Goal: Transaction & Acquisition: Purchase product/service

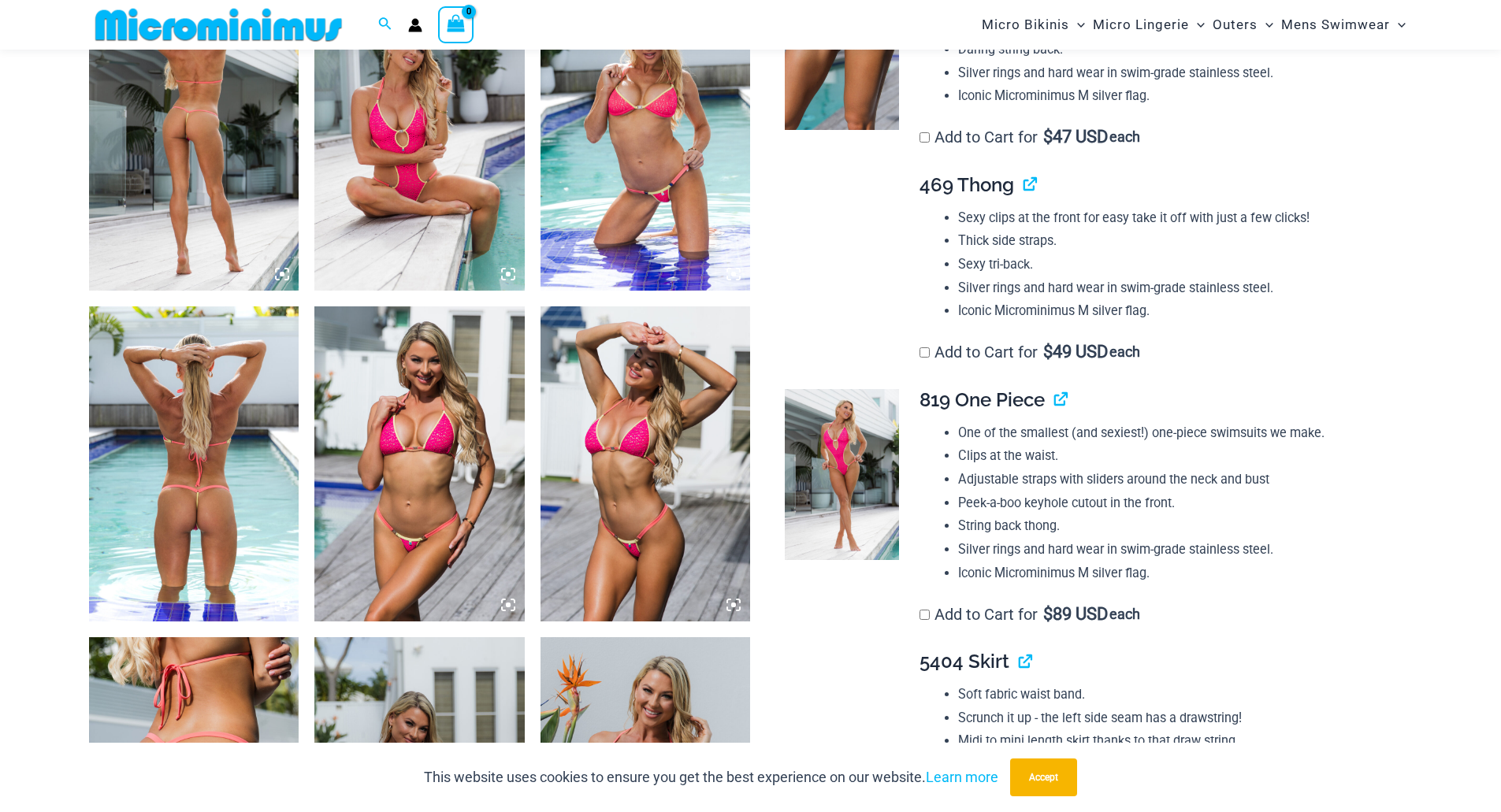
scroll to position [931, 0]
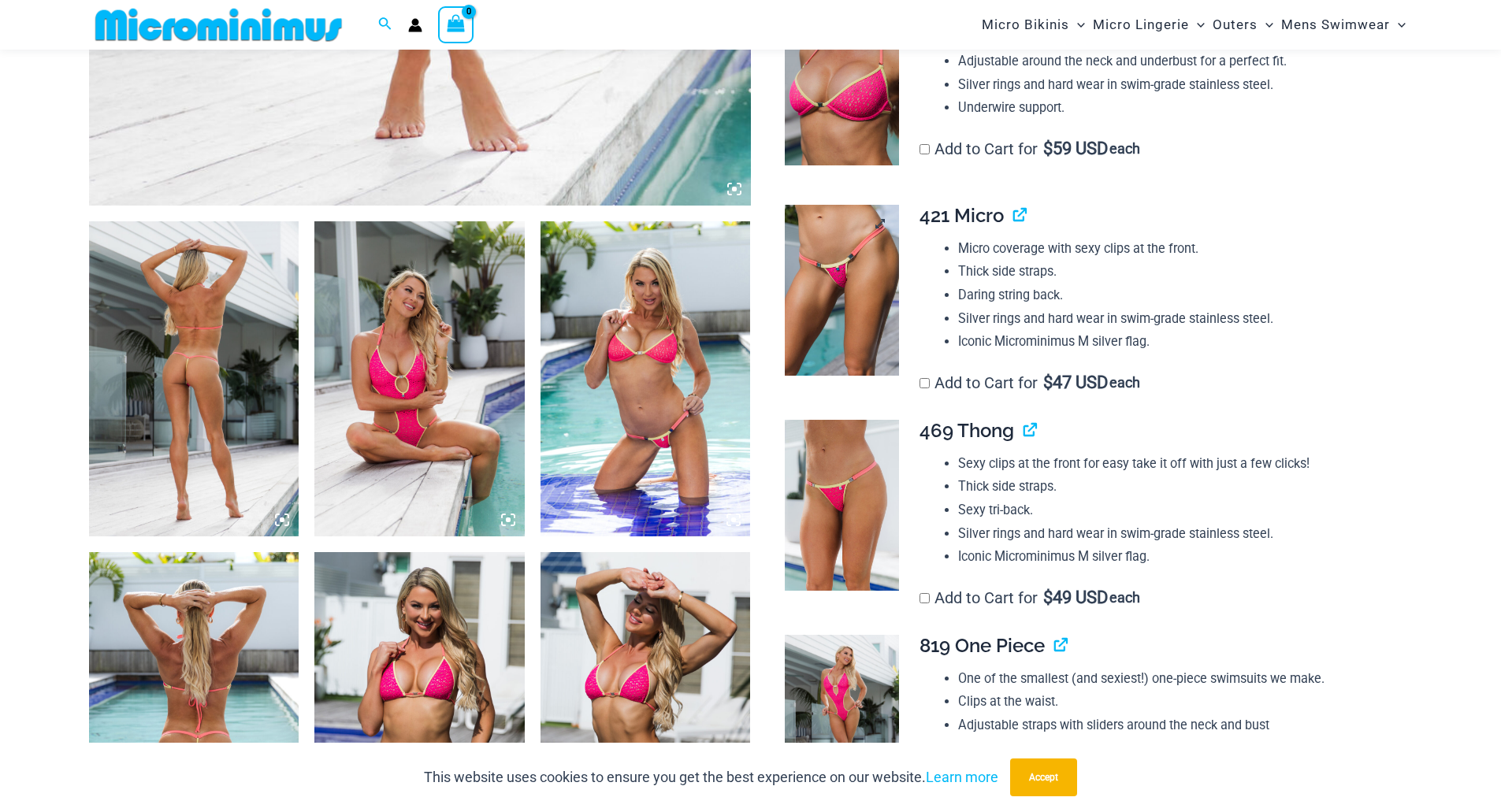
click at [849, 308] on img at bounding box center [842, 290] width 114 height 171
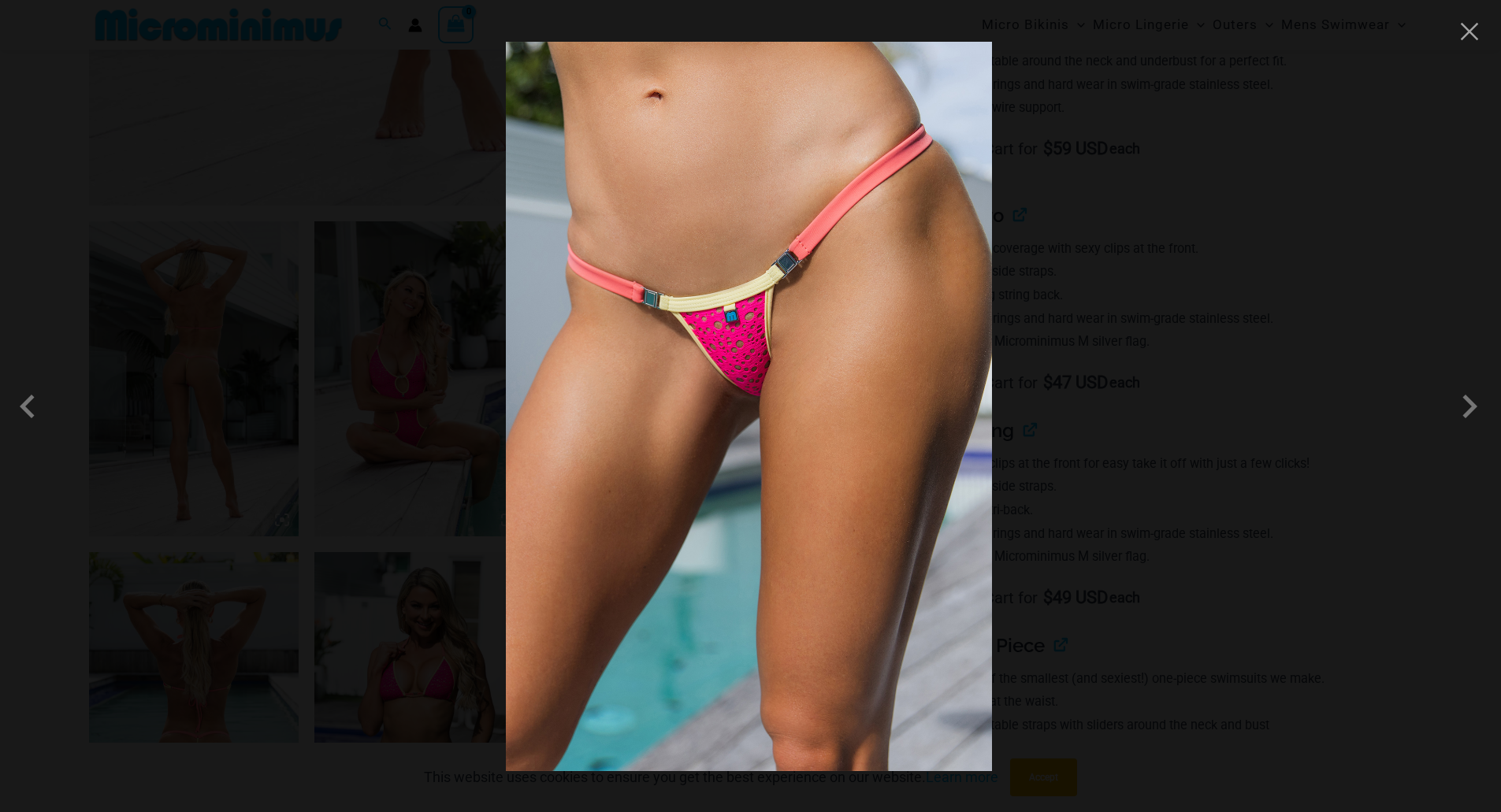
click at [759, 334] on img at bounding box center [749, 407] width 486 height 729
click at [1472, 31] on button "Close" at bounding box center [1469, 31] width 24 height 24
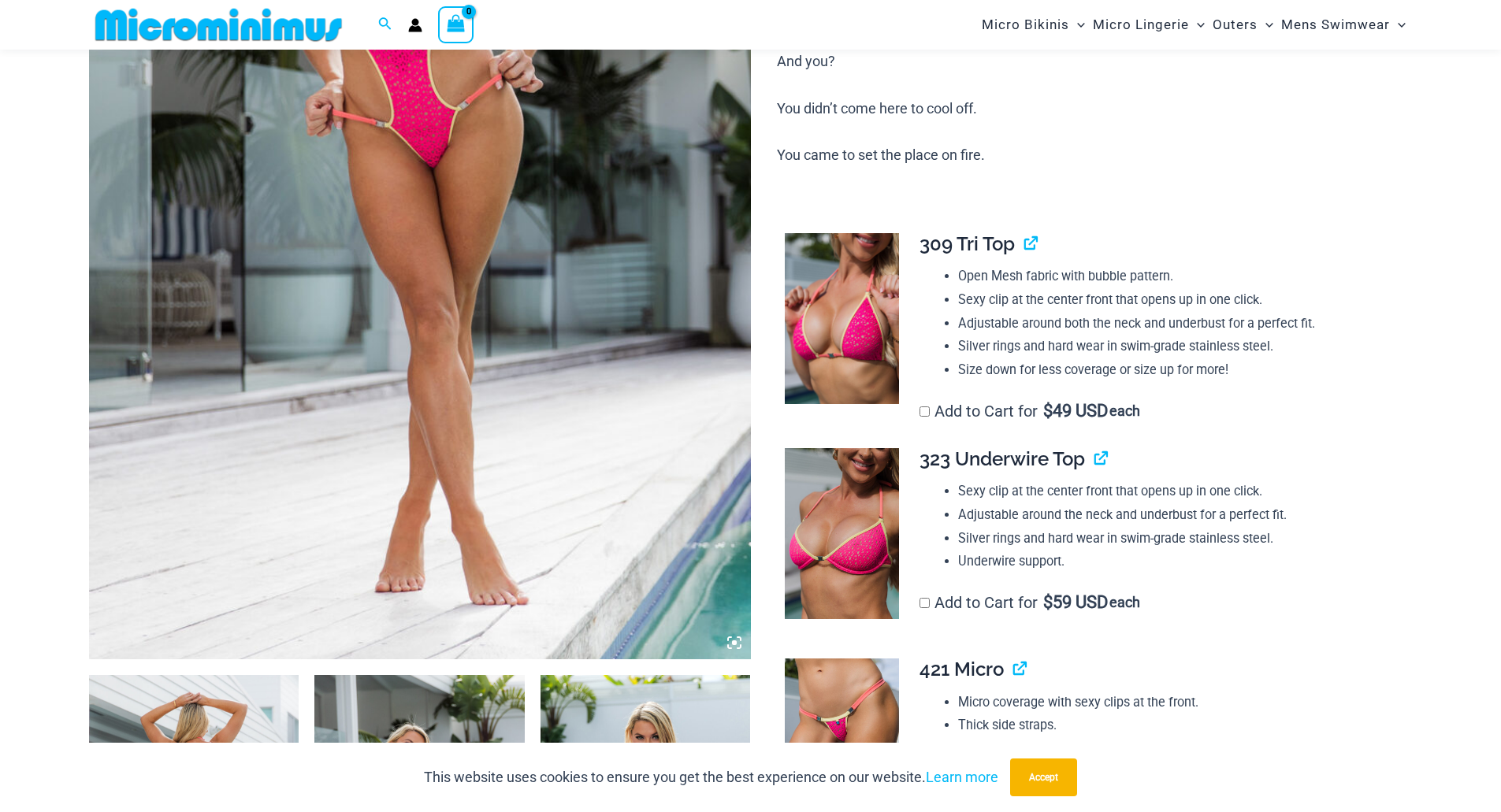
scroll to position [458, 0]
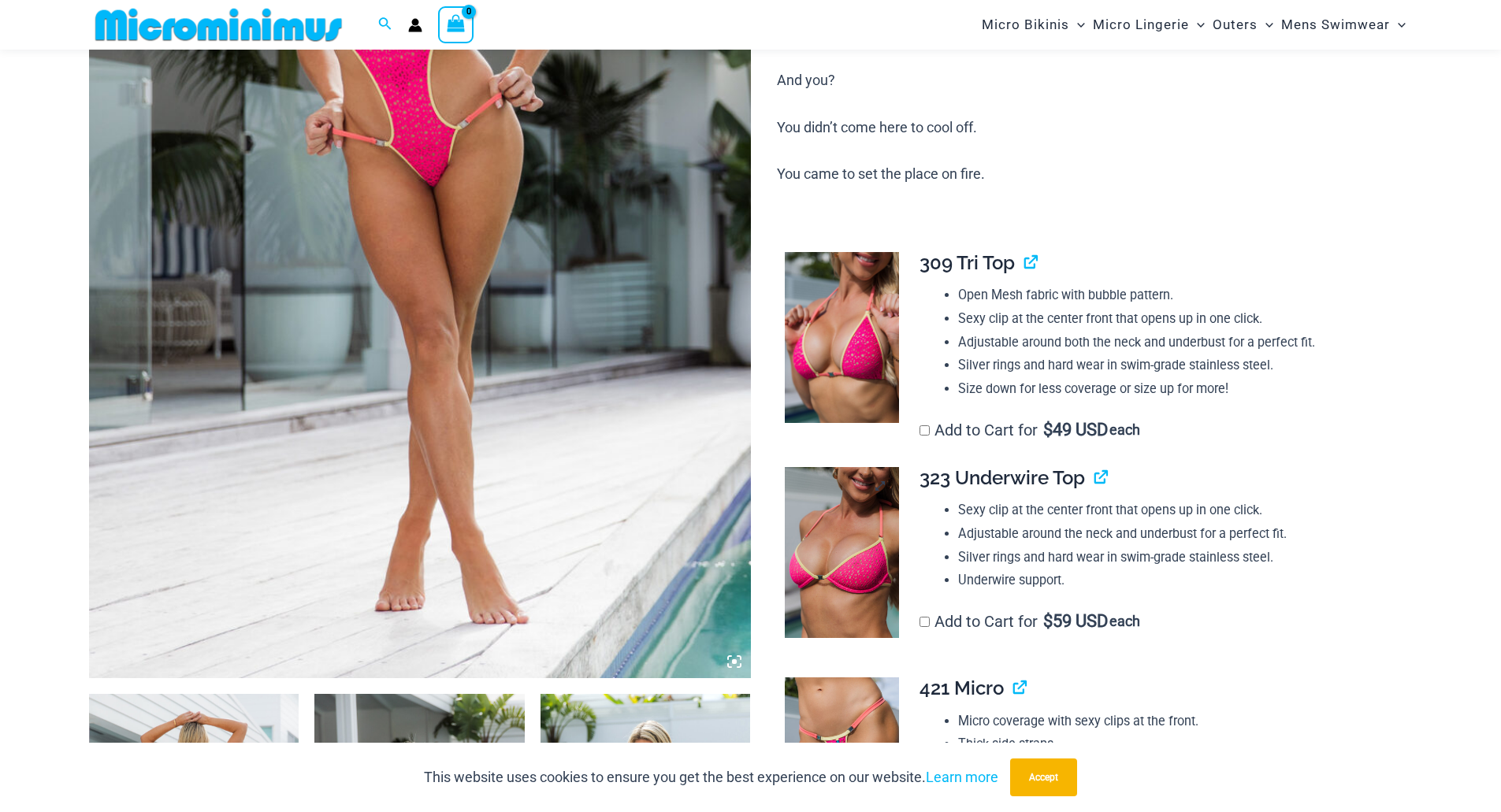
click at [823, 614] on img at bounding box center [842, 553] width 114 height 171
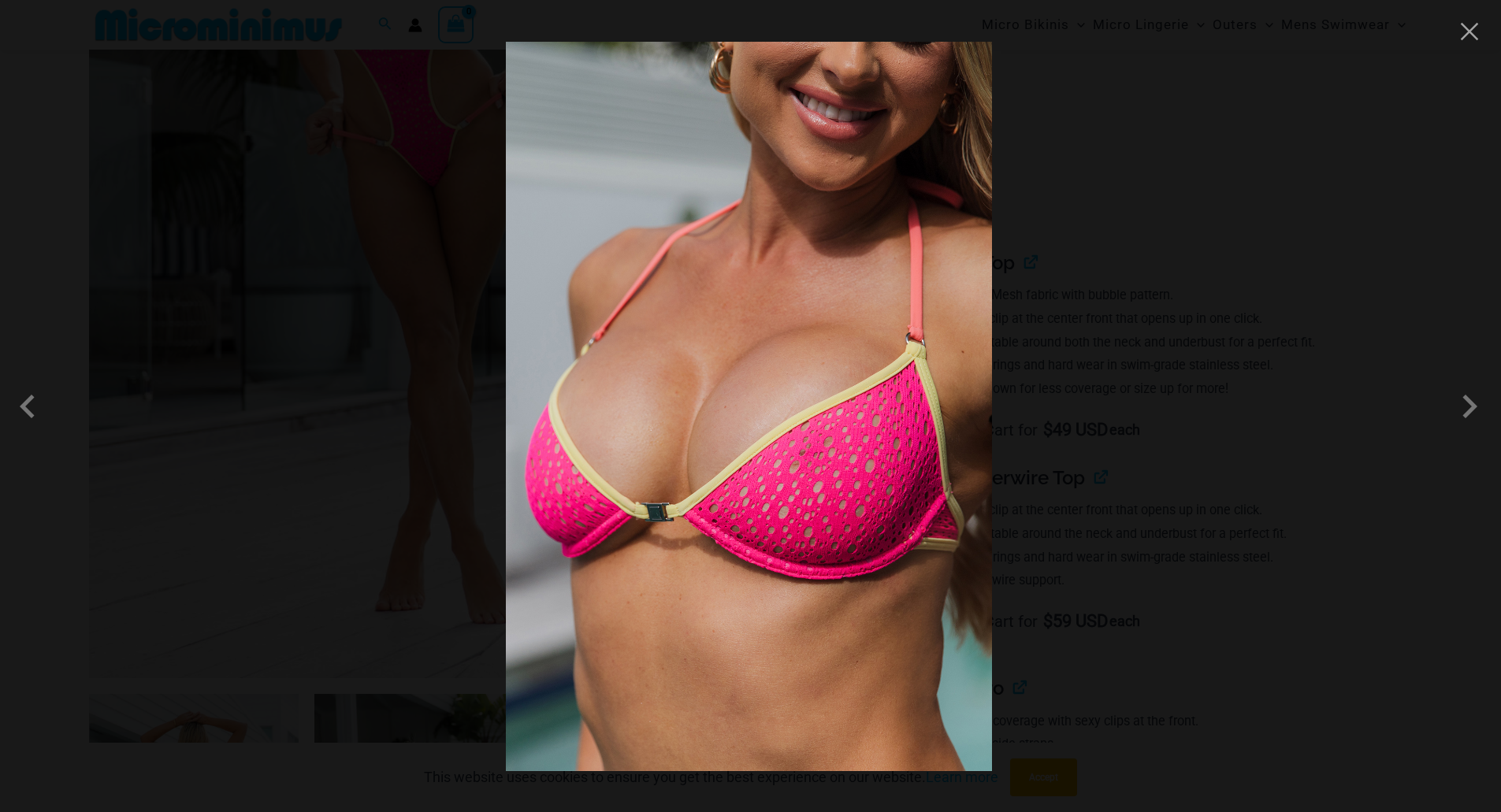
click at [827, 440] on img at bounding box center [749, 407] width 486 height 729
click at [1468, 37] on button "Close" at bounding box center [1469, 31] width 24 height 24
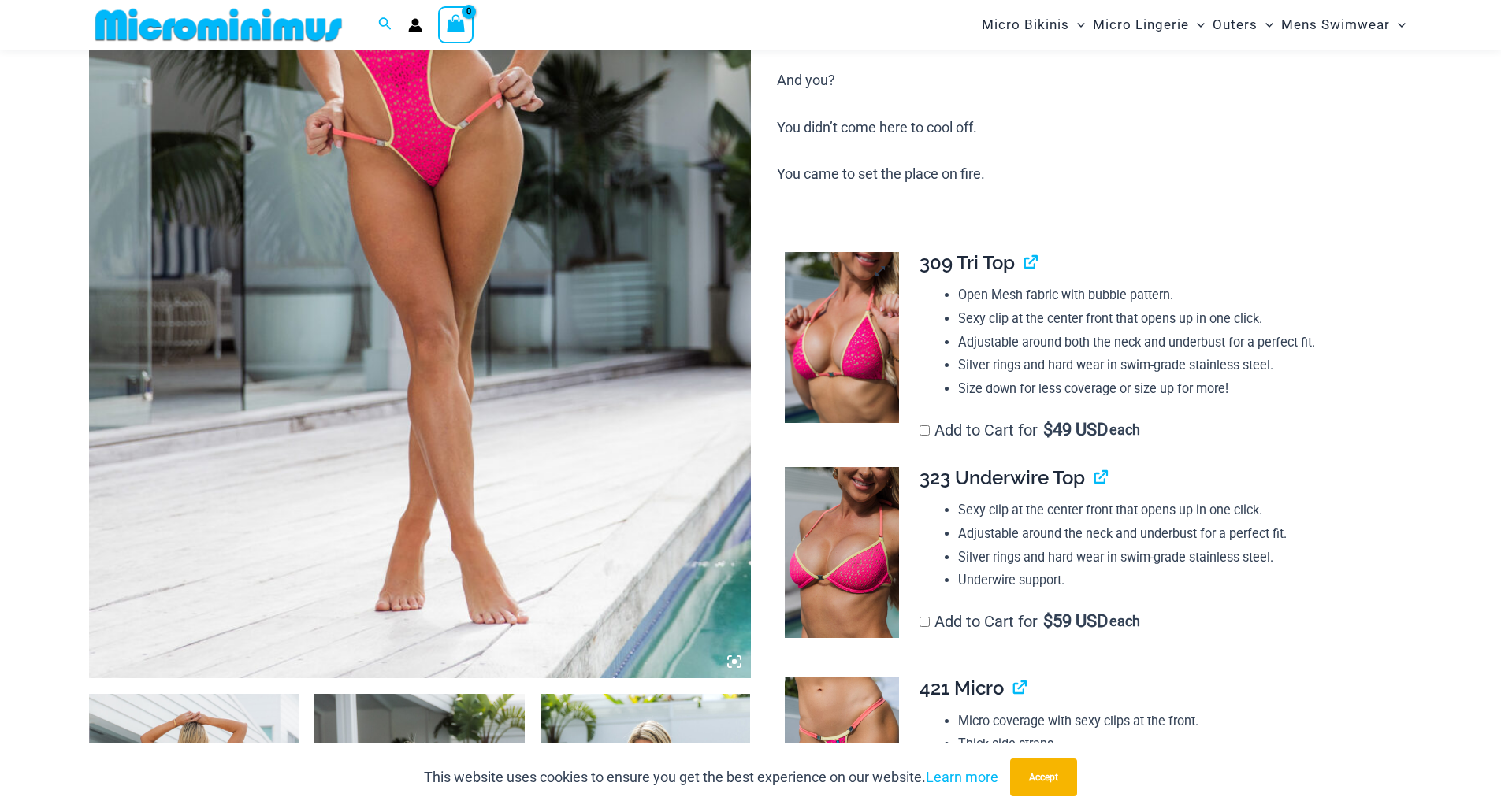
click at [837, 343] on img at bounding box center [842, 337] width 114 height 171
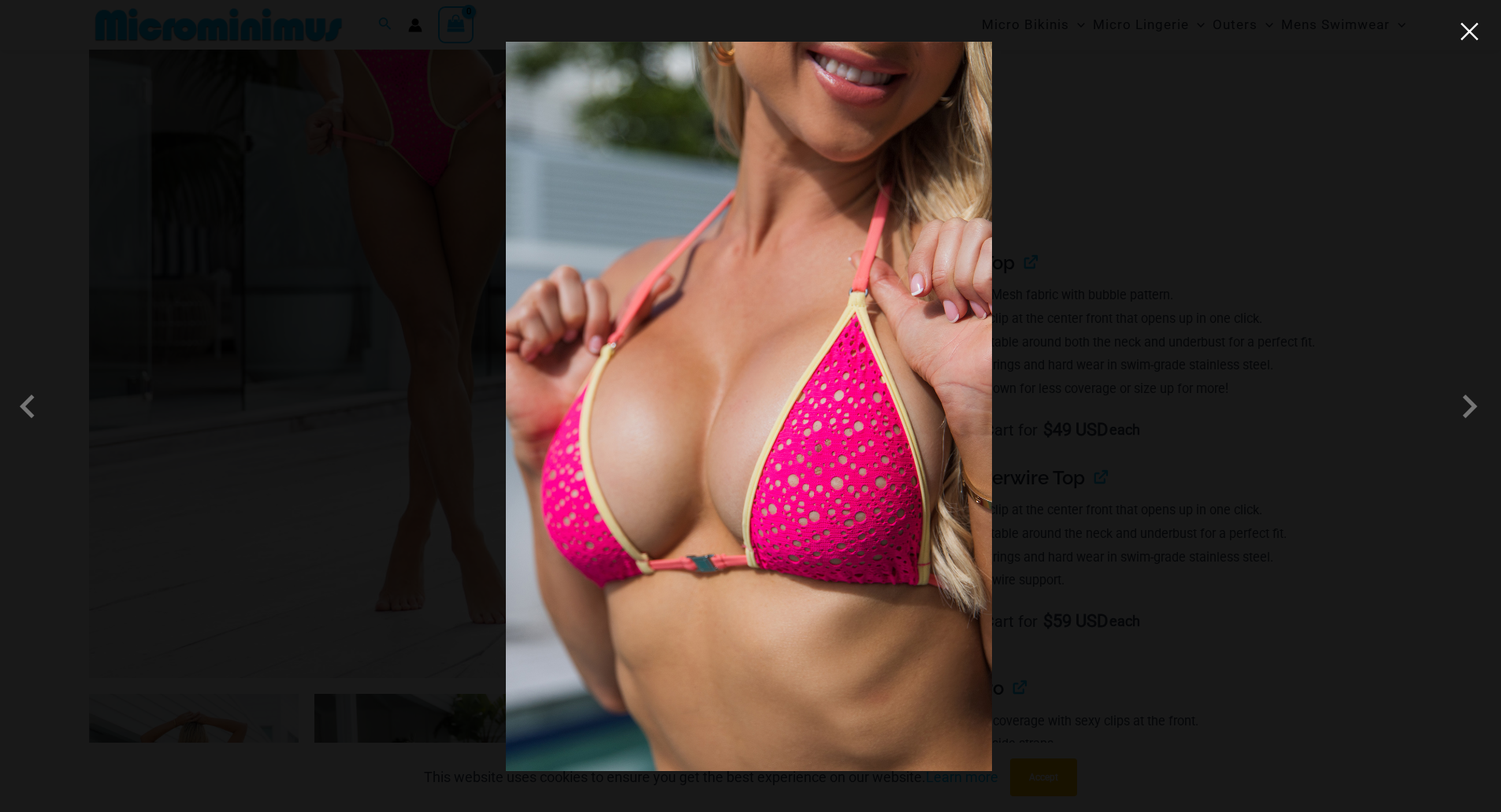
click at [1481, 30] on button "Close" at bounding box center [1469, 31] width 24 height 24
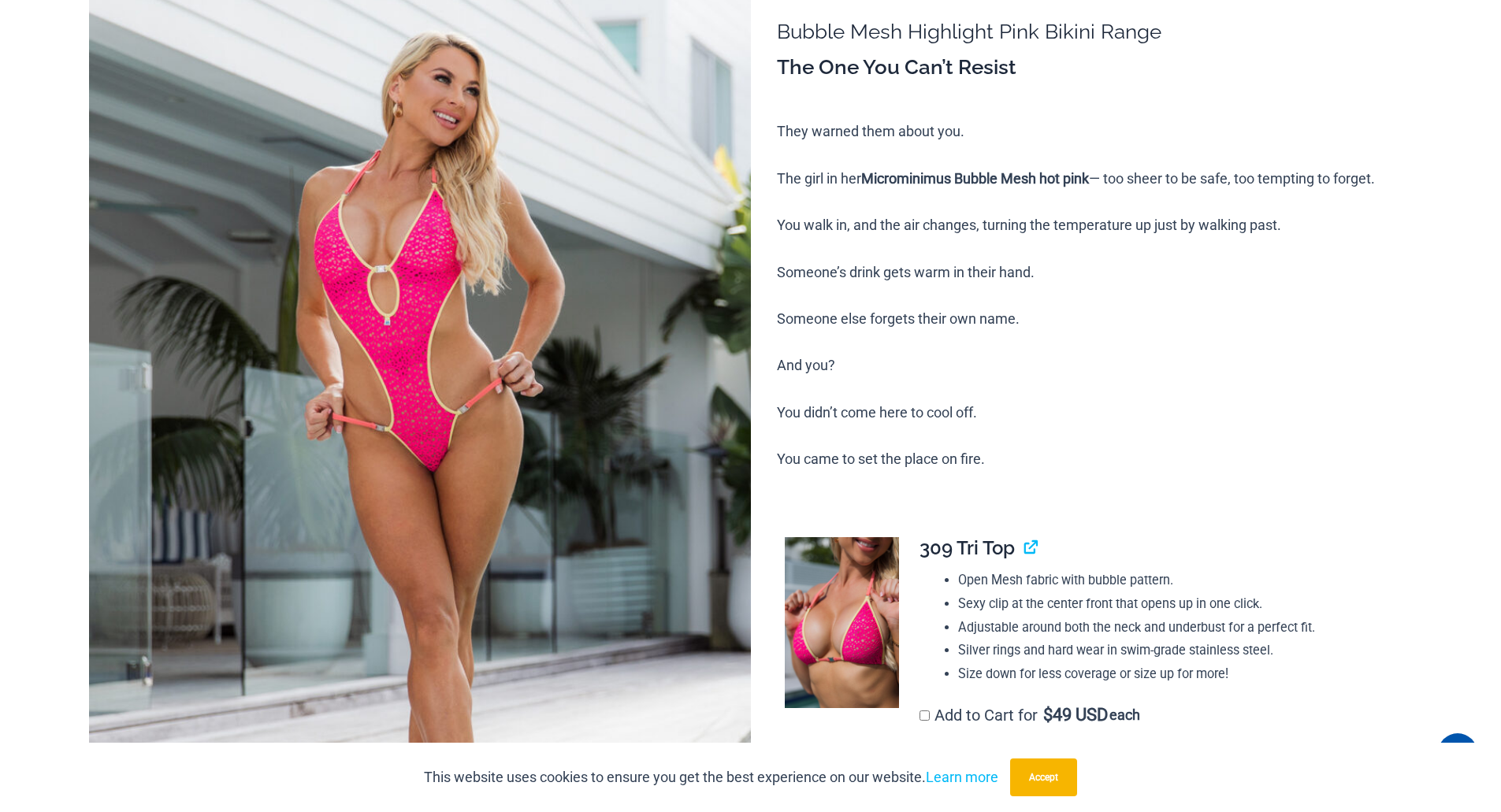
scroll to position [0, 0]
